Goal: Check status: Check status

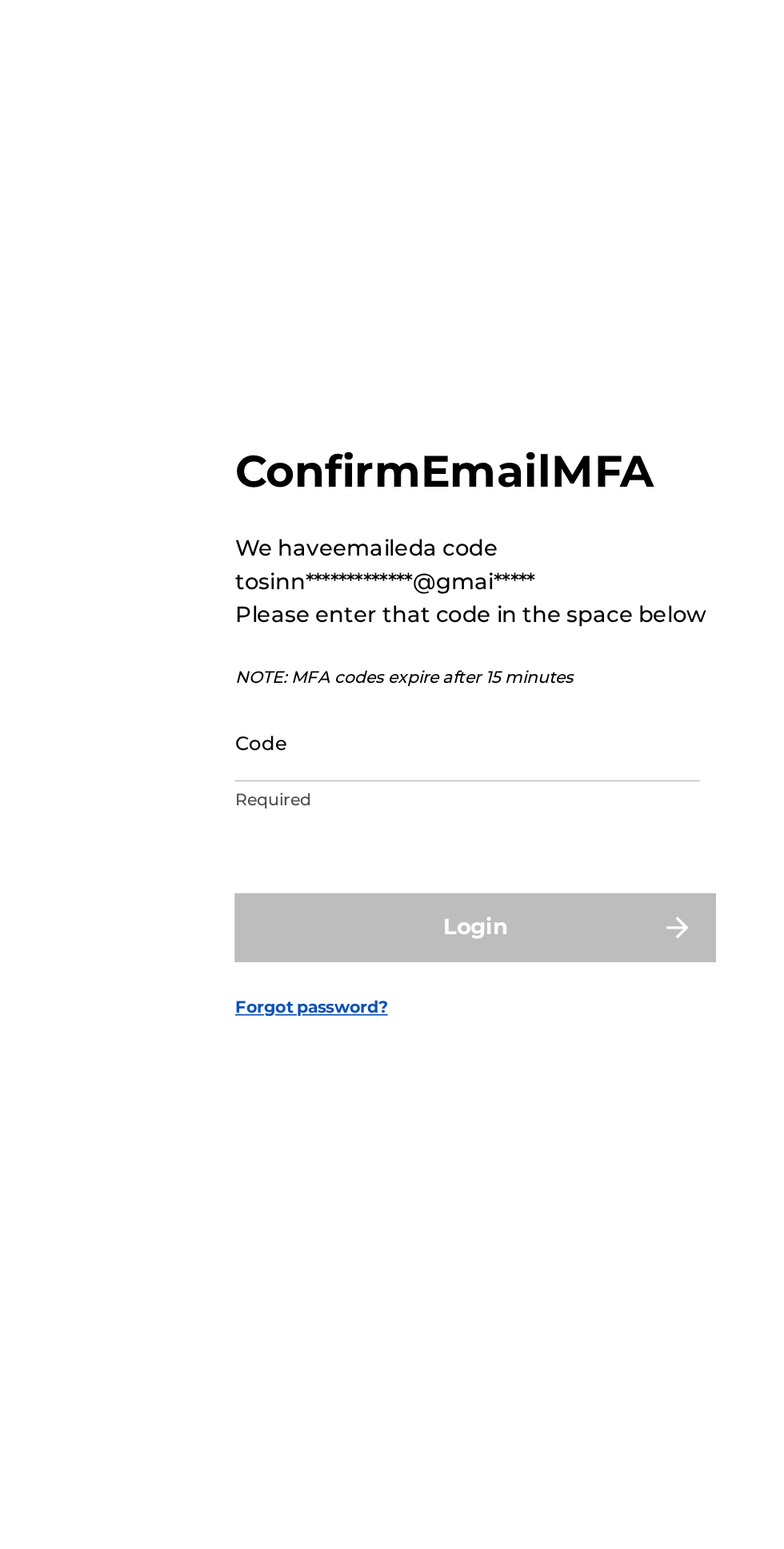
click at [414, 824] on input "Code" at bounding box center [388, 801] width 271 height 46
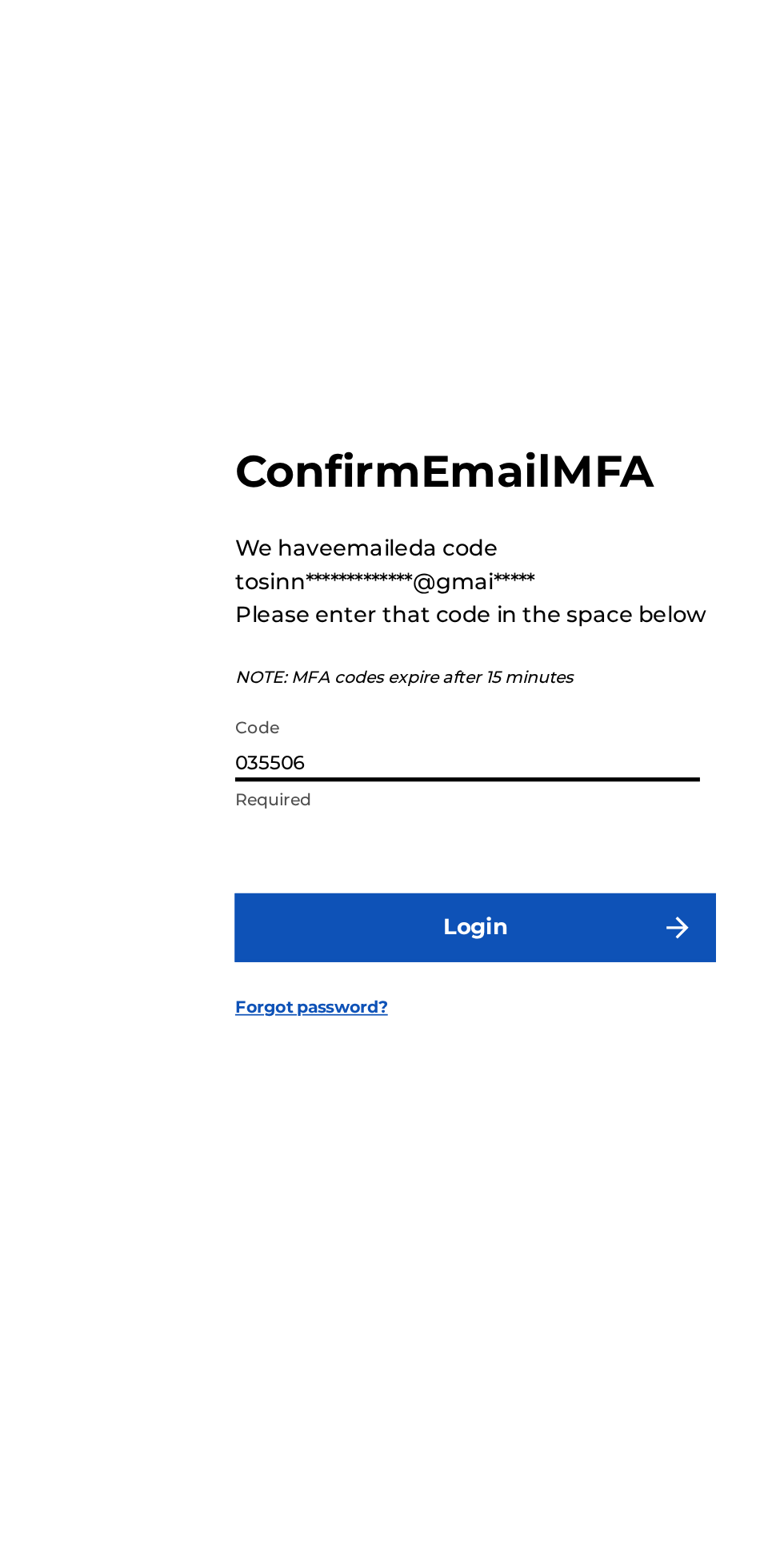
type input "035506"
click at [424, 929] on button "Login" at bounding box center [392, 909] width 280 height 40
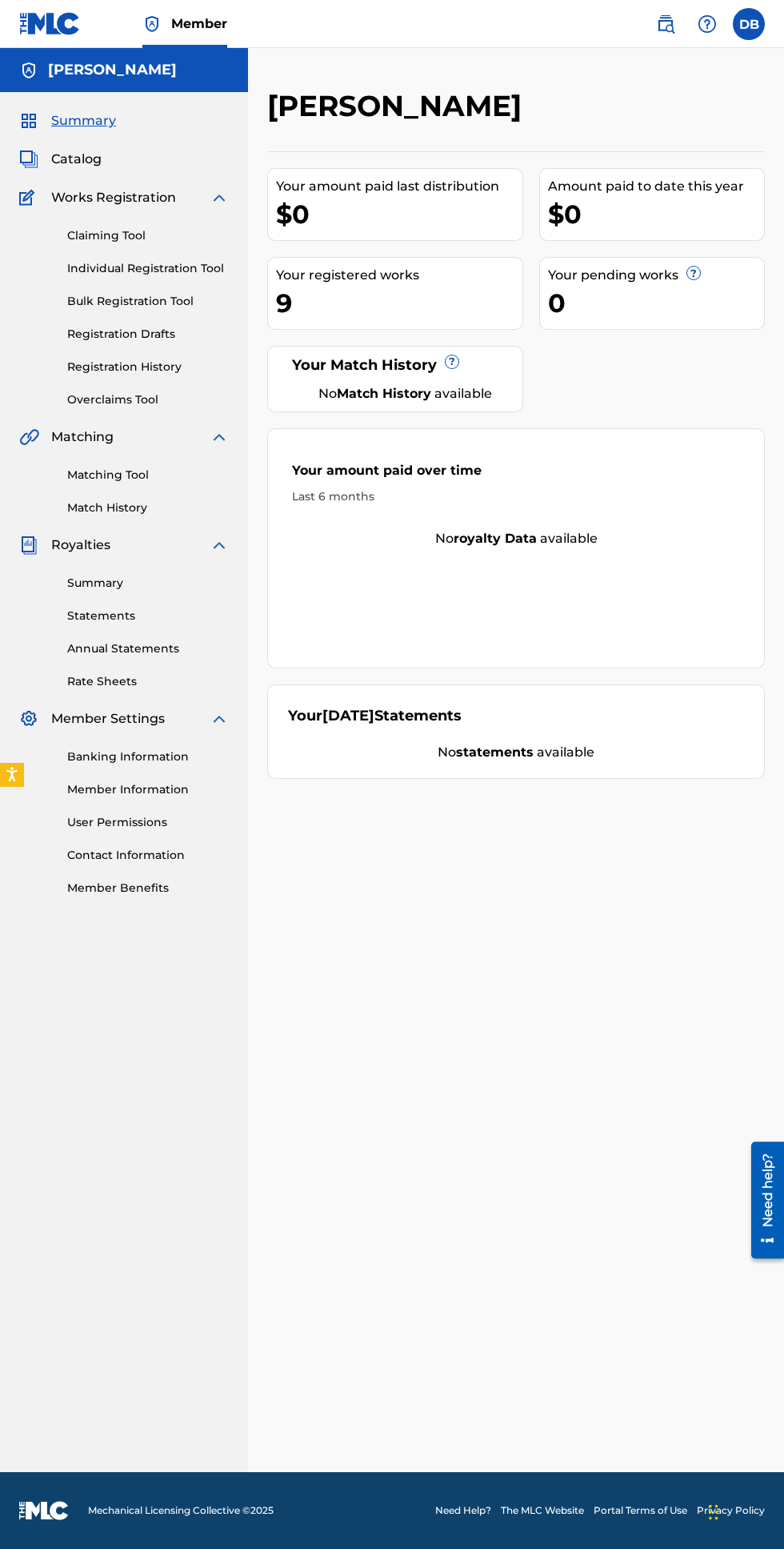
click at [86, 367] on link "Registration History" at bounding box center [148, 367] width 162 height 17
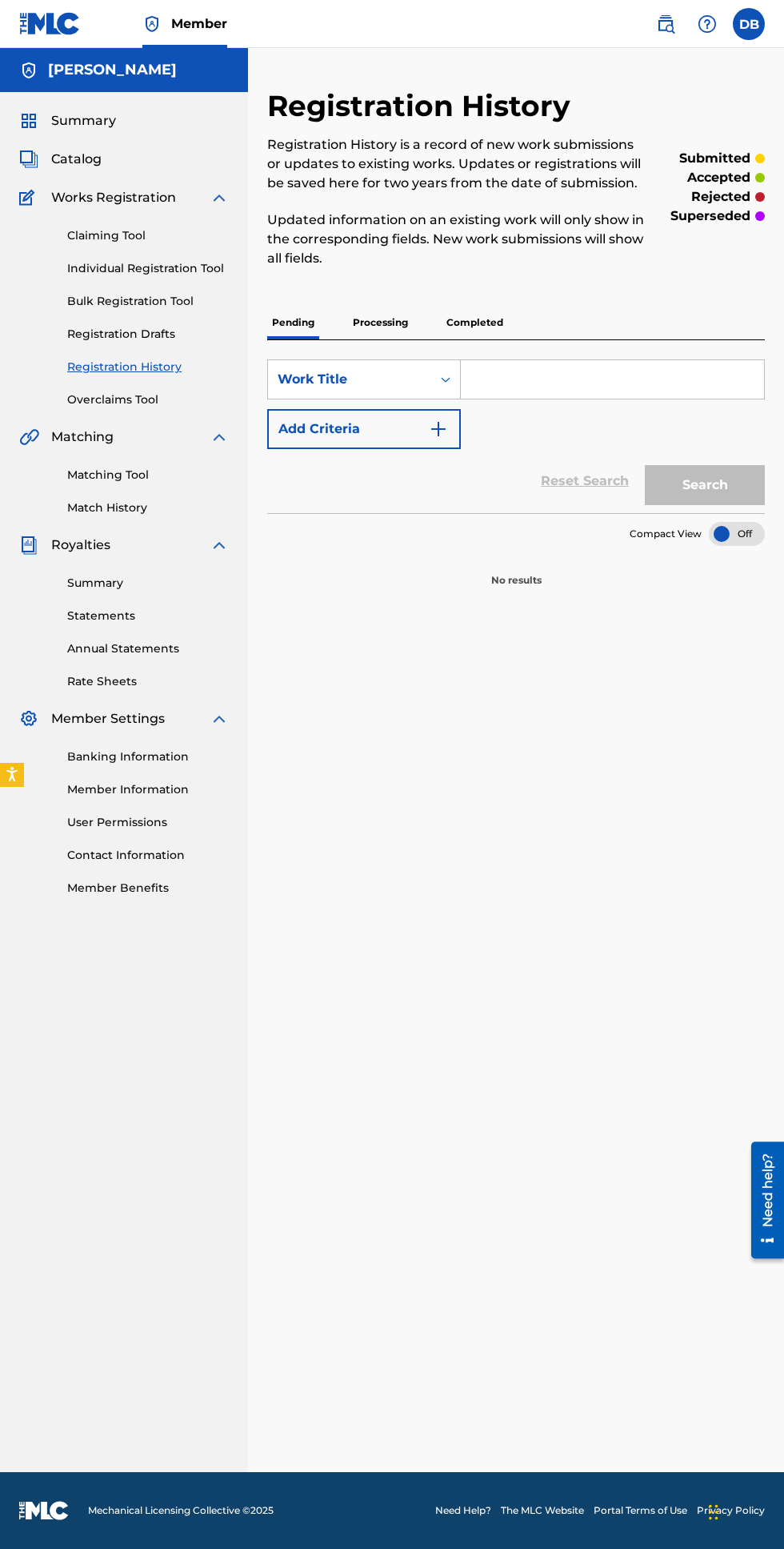
click at [388, 321] on p "Processing" at bounding box center [380, 323] width 65 height 34
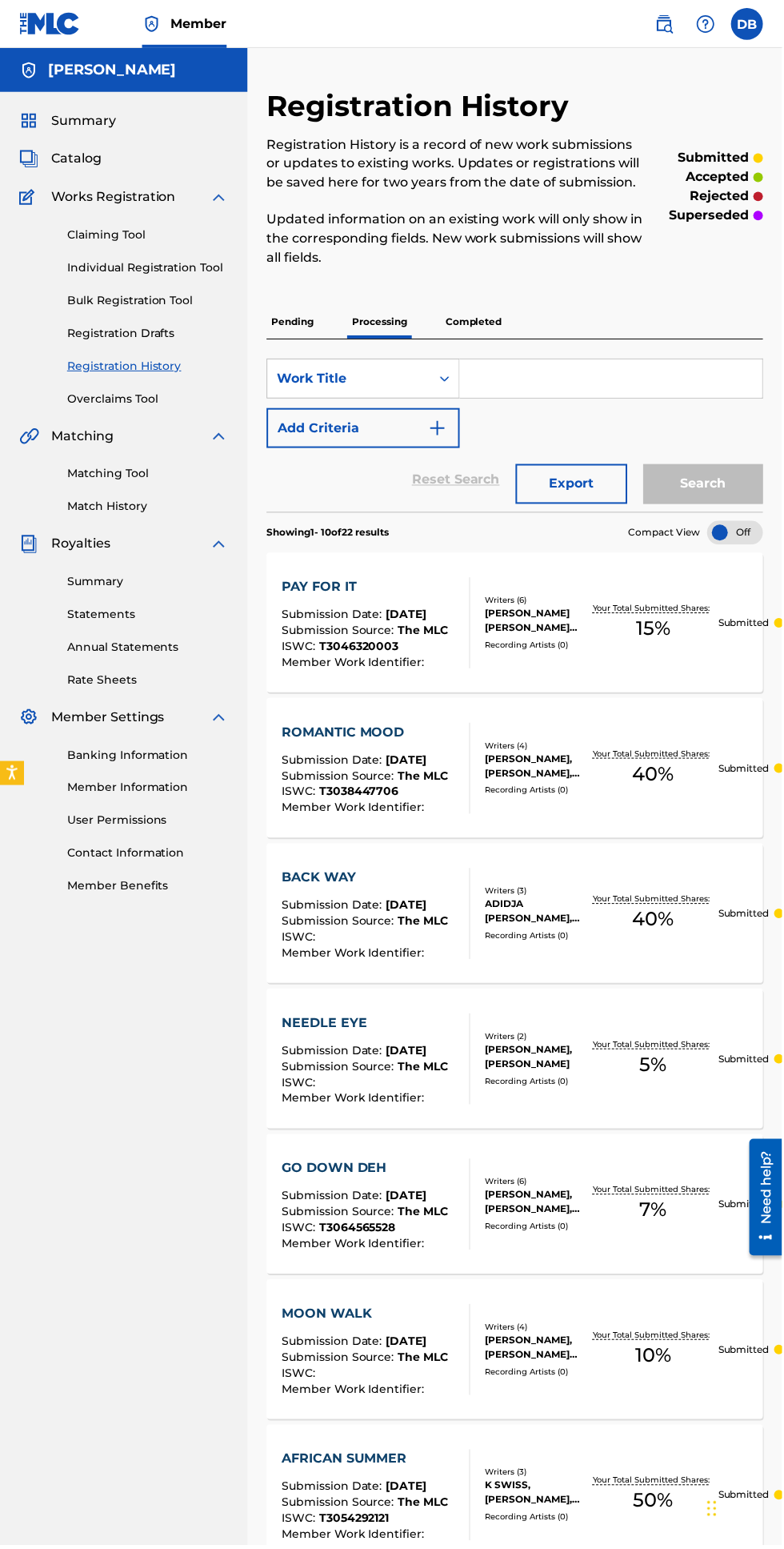
click at [494, 316] on p "Completed" at bounding box center [475, 323] width 66 height 34
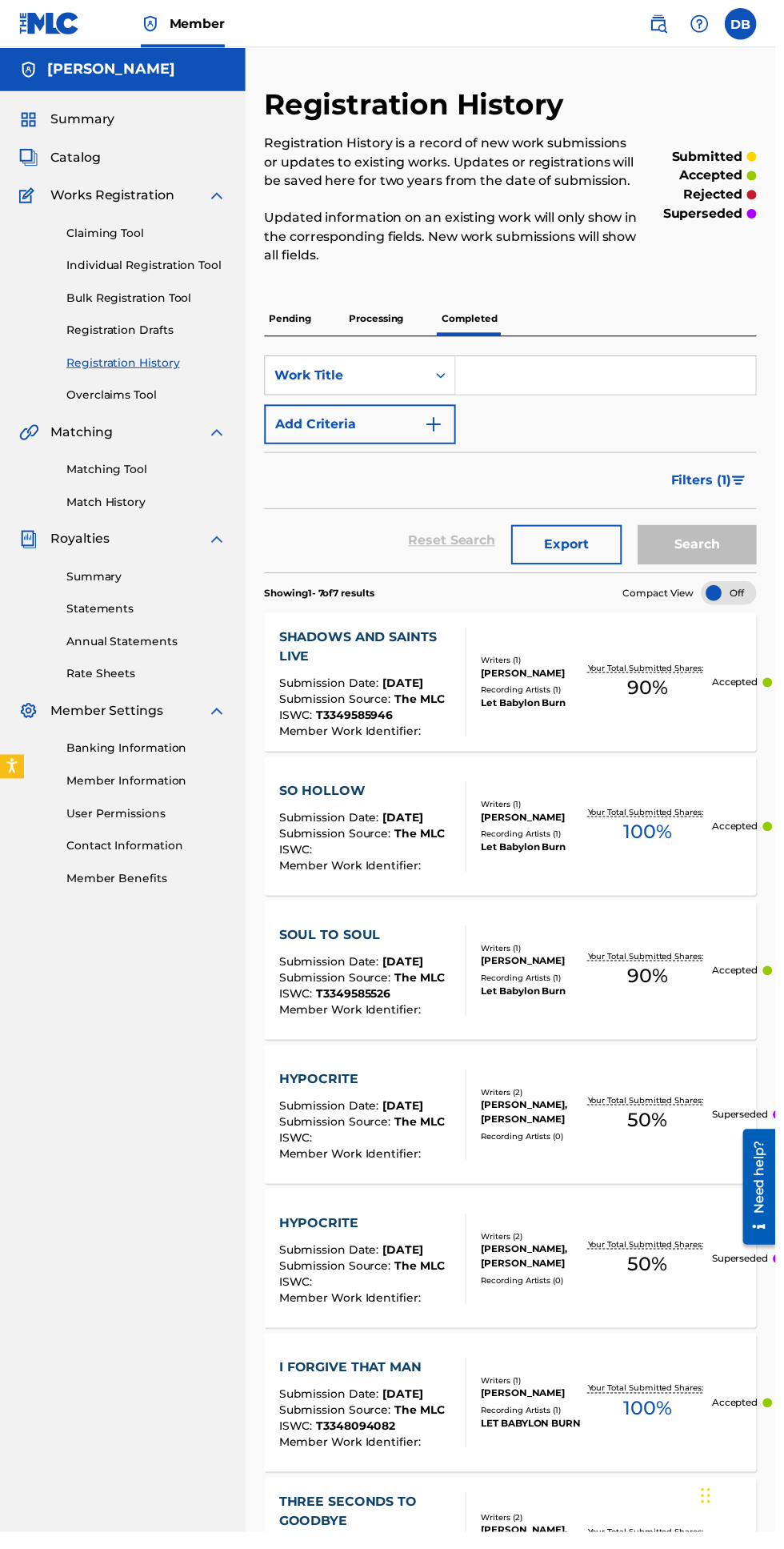
click at [45, 121] on link "Summary" at bounding box center [67, 121] width 97 height 19
